Goal: Information Seeking & Learning: Find specific page/section

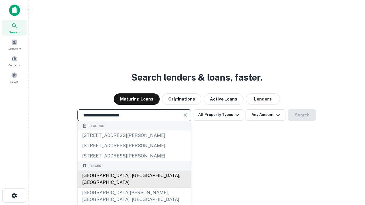
click at [134, 188] on div "[GEOGRAPHIC_DATA], [GEOGRAPHIC_DATA], [GEOGRAPHIC_DATA]" at bounding box center [134, 179] width 113 height 17
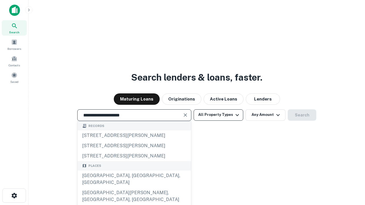
click at [218, 115] on button "All Property Types" at bounding box center [218, 114] width 50 height 11
type input "**********"
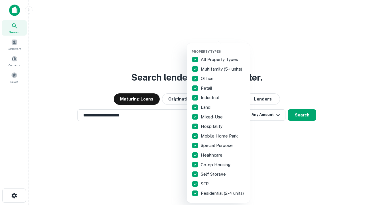
click at [223, 48] on button "button" at bounding box center [222, 48] width 63 height 0
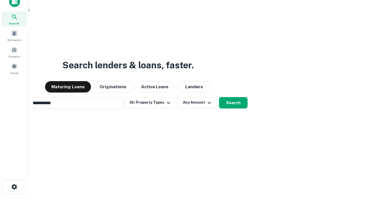
scroll to position [9, 0]
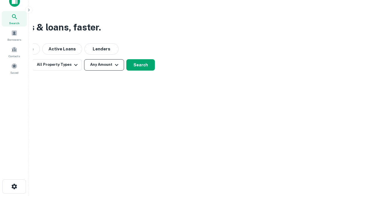
click at [104, 65] on button "Any Amount" at bounding box center [104, 64] width 40 height 11
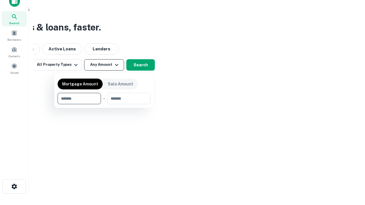
type input "*******"
click at [104, 104] on button "button" at bounding box center [104, 104] width 93 height 0
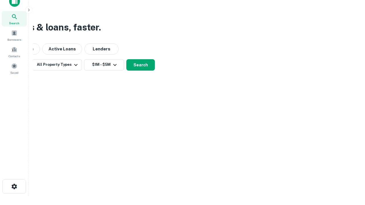
scroll to position [9, 0]
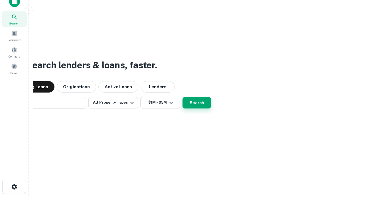
click at [182, 97] on button "Search" at bounding box center [196, 102] width 28 height 11
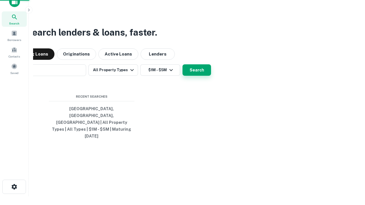
scroll to position [9, 0]
